Goal: Check status: Check status

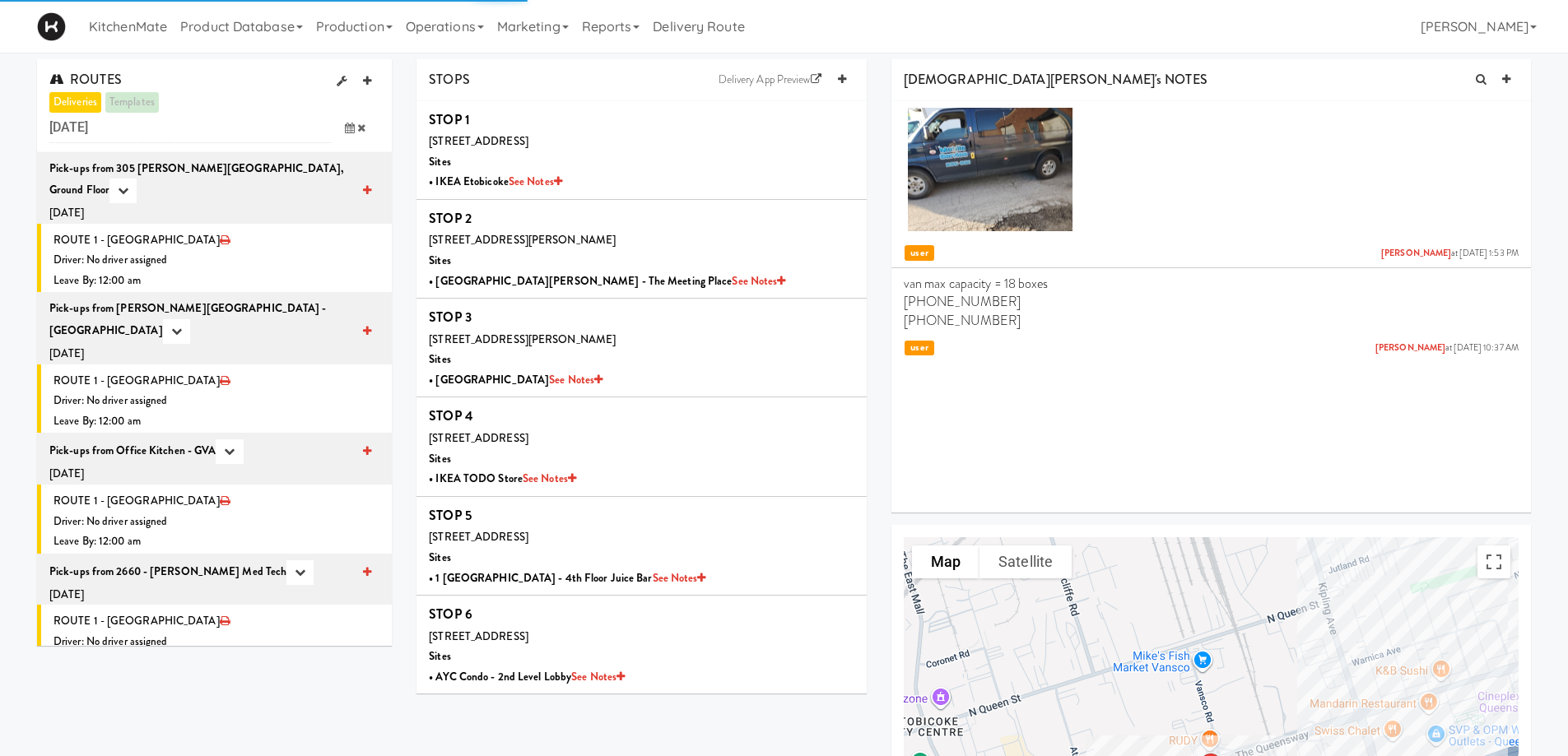
click at [352, 130] on icon at bounding box center [350, 128] width 10 height 11
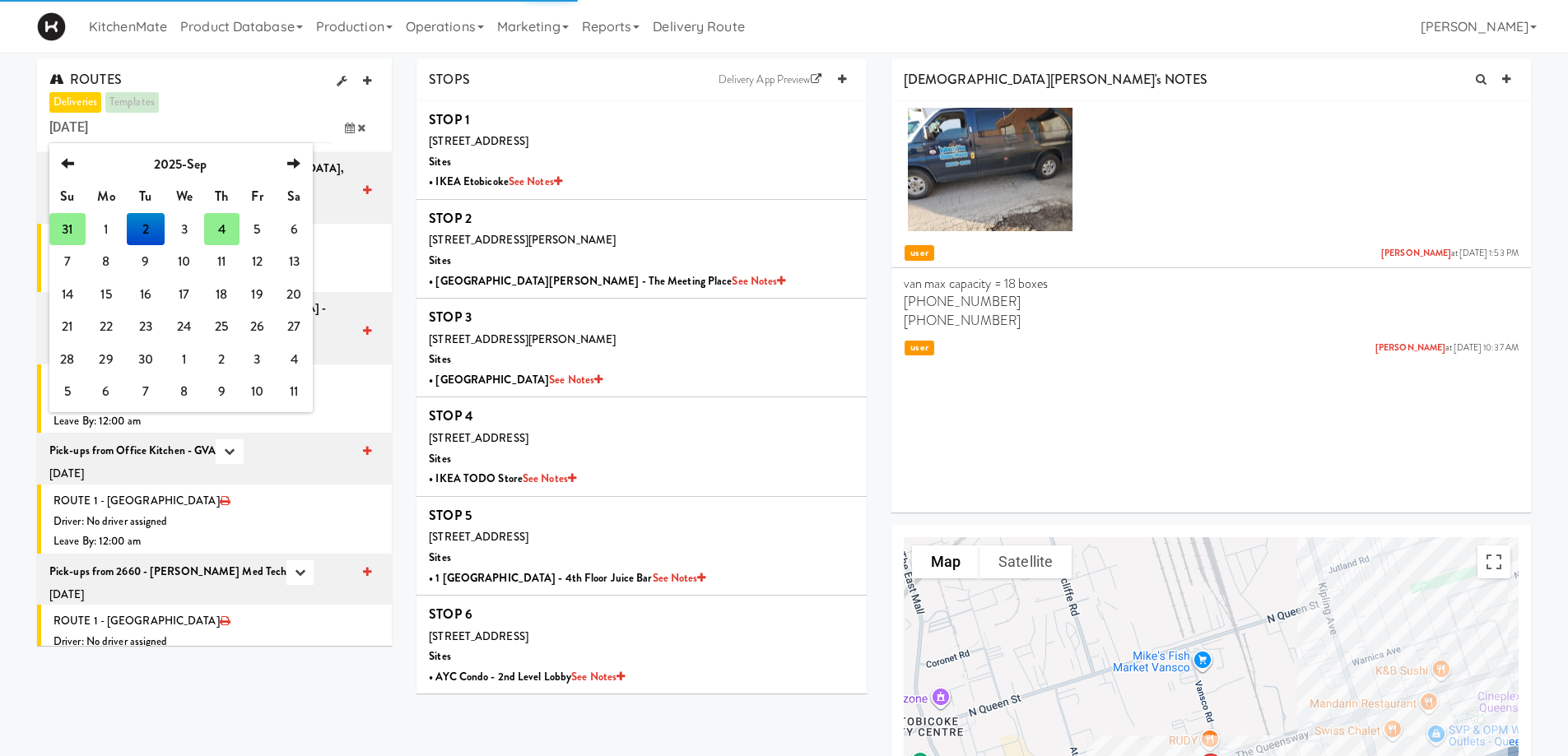
click at [64, 233] on td "31" at bounding box center [68, 229] width 36 height 33
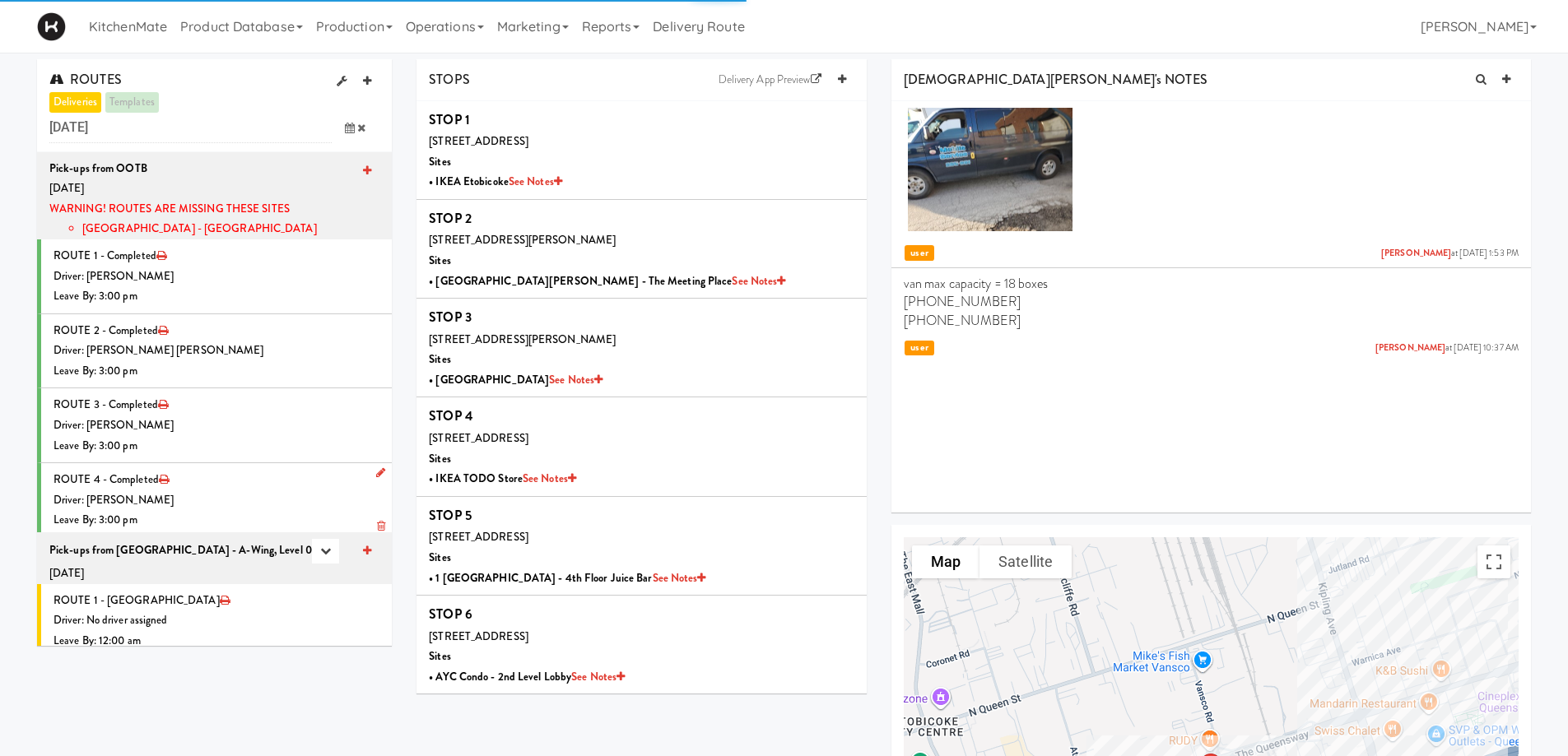
click at [234, 495] on div "Driver: [PERSON_NAME]" at bounding box center [216, 500] width 326 height 21
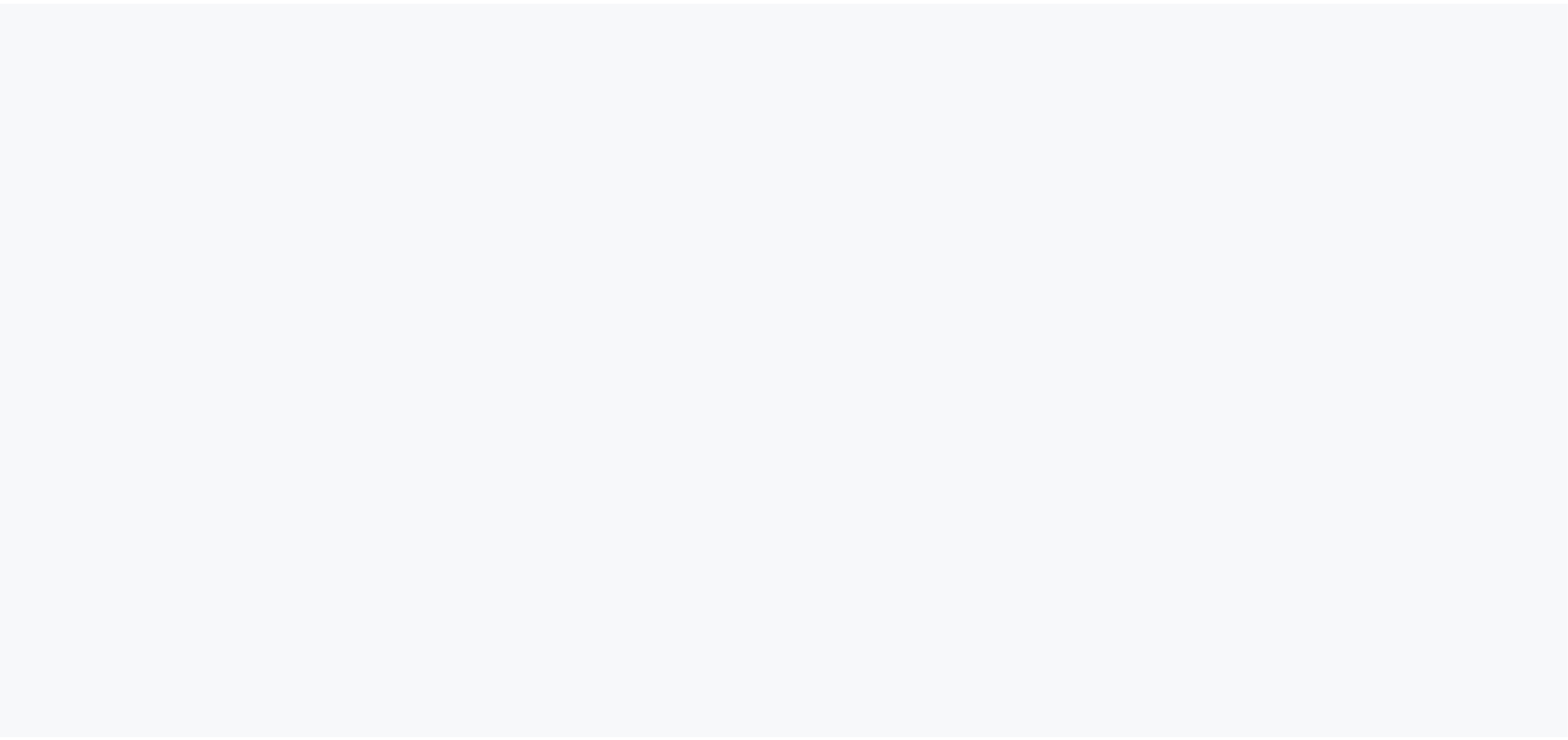
scroll to position [59, 0]
